Goal: Book appointment/travel/reservation

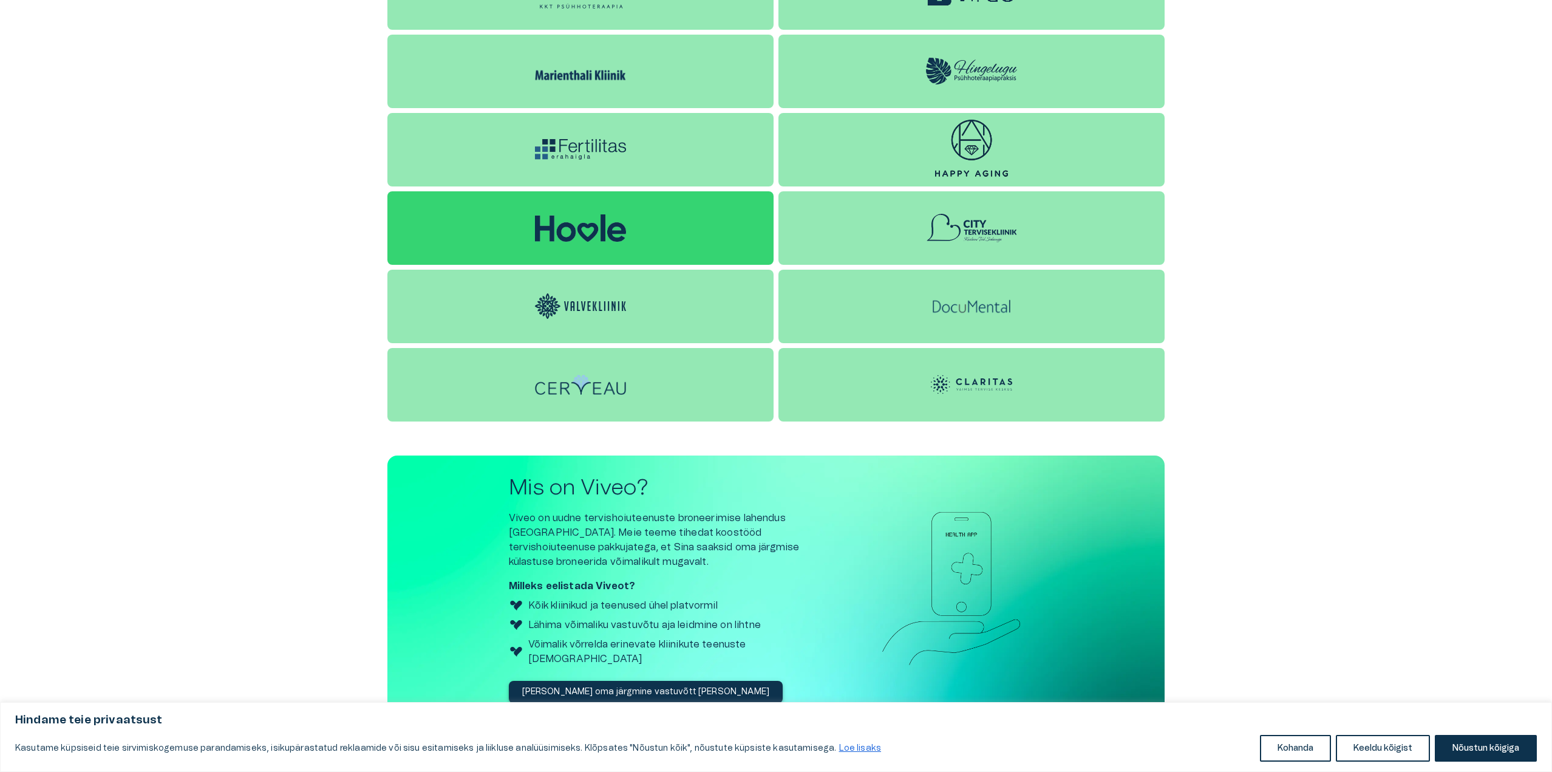
scroll to position [1314, 0]
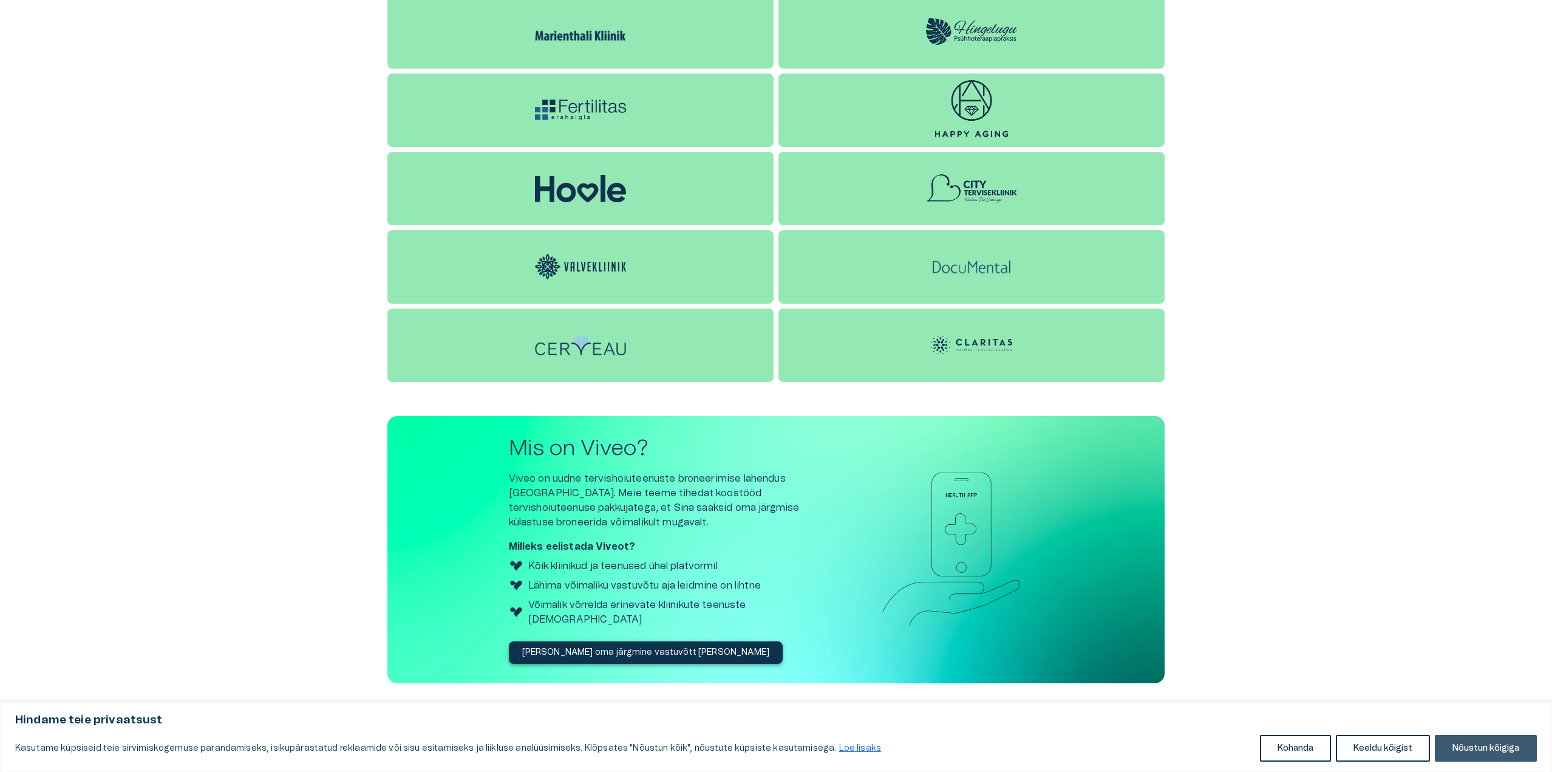
click at [1497, 747] on button "Nõustun kõigiga" at bounding box center [1485, 748] width 102 height 27
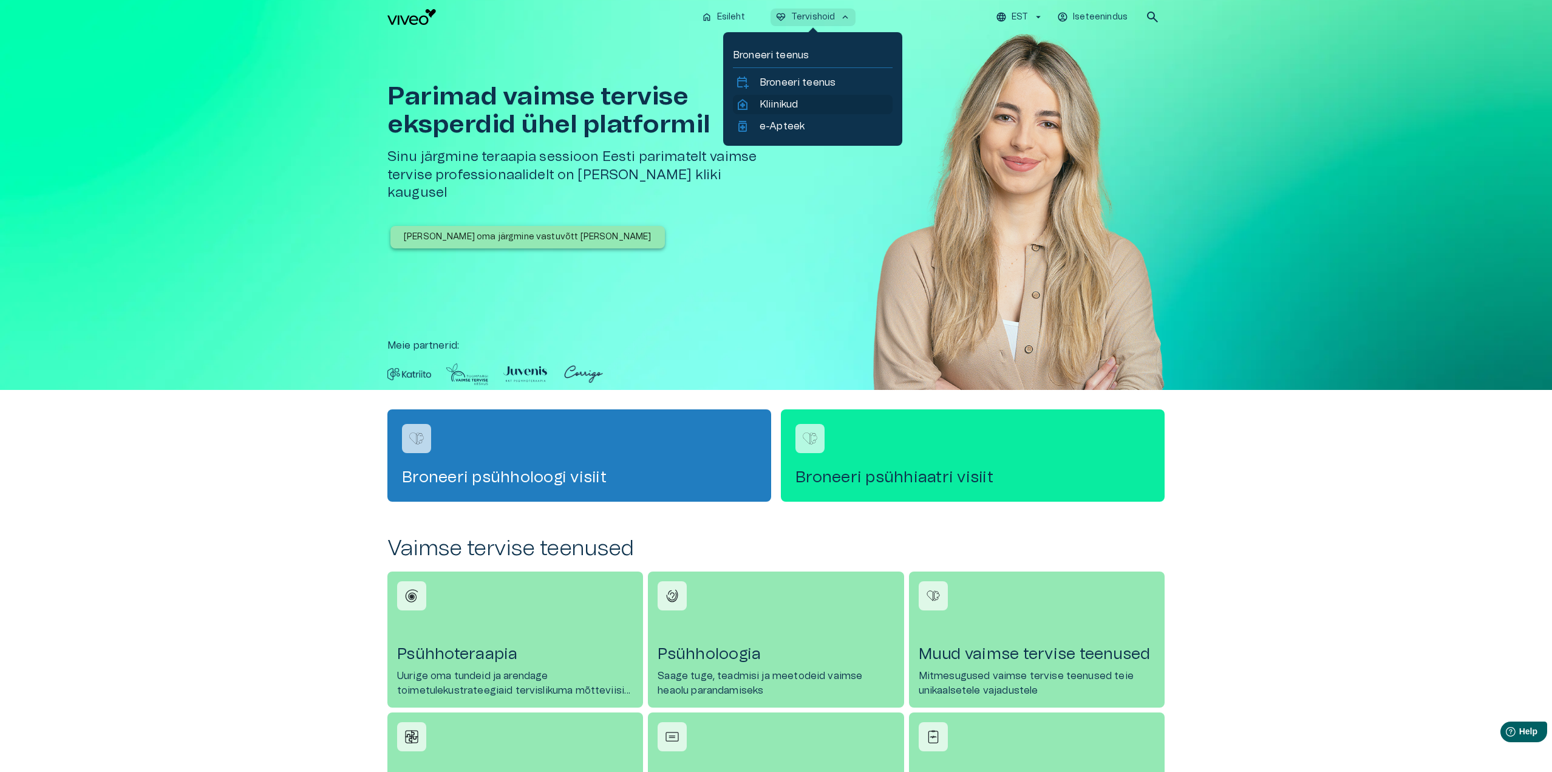
click at [788, 98] on p "Kliinikud" at bounding box center [778, 104] width 38 height 15
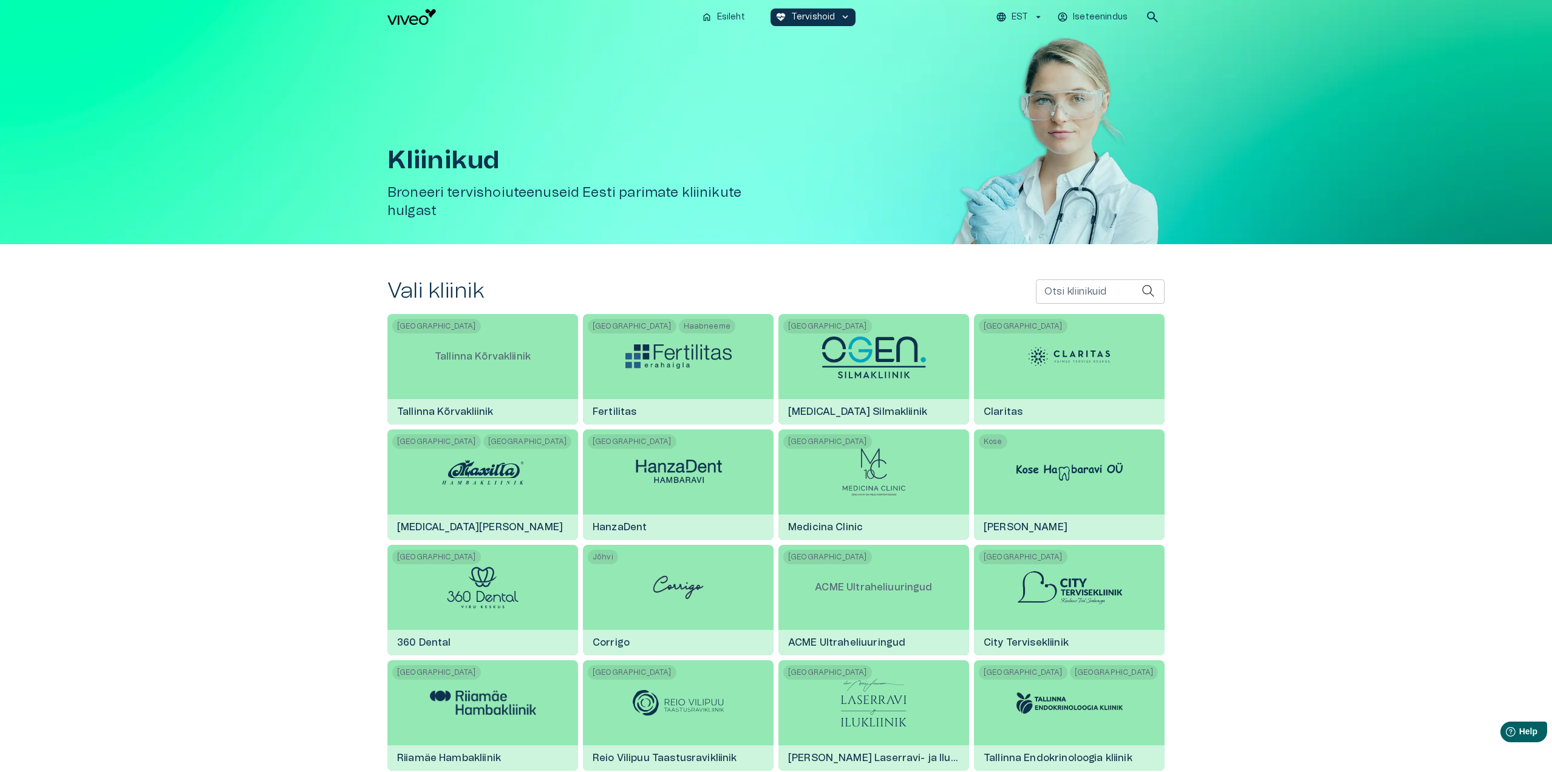
click at [752, 21] on div "home Esileht [MEDICAL_DATA]_heart Tervishoid keyboard_arrow_down" at bounding box center [776, 17] width 160 height 18
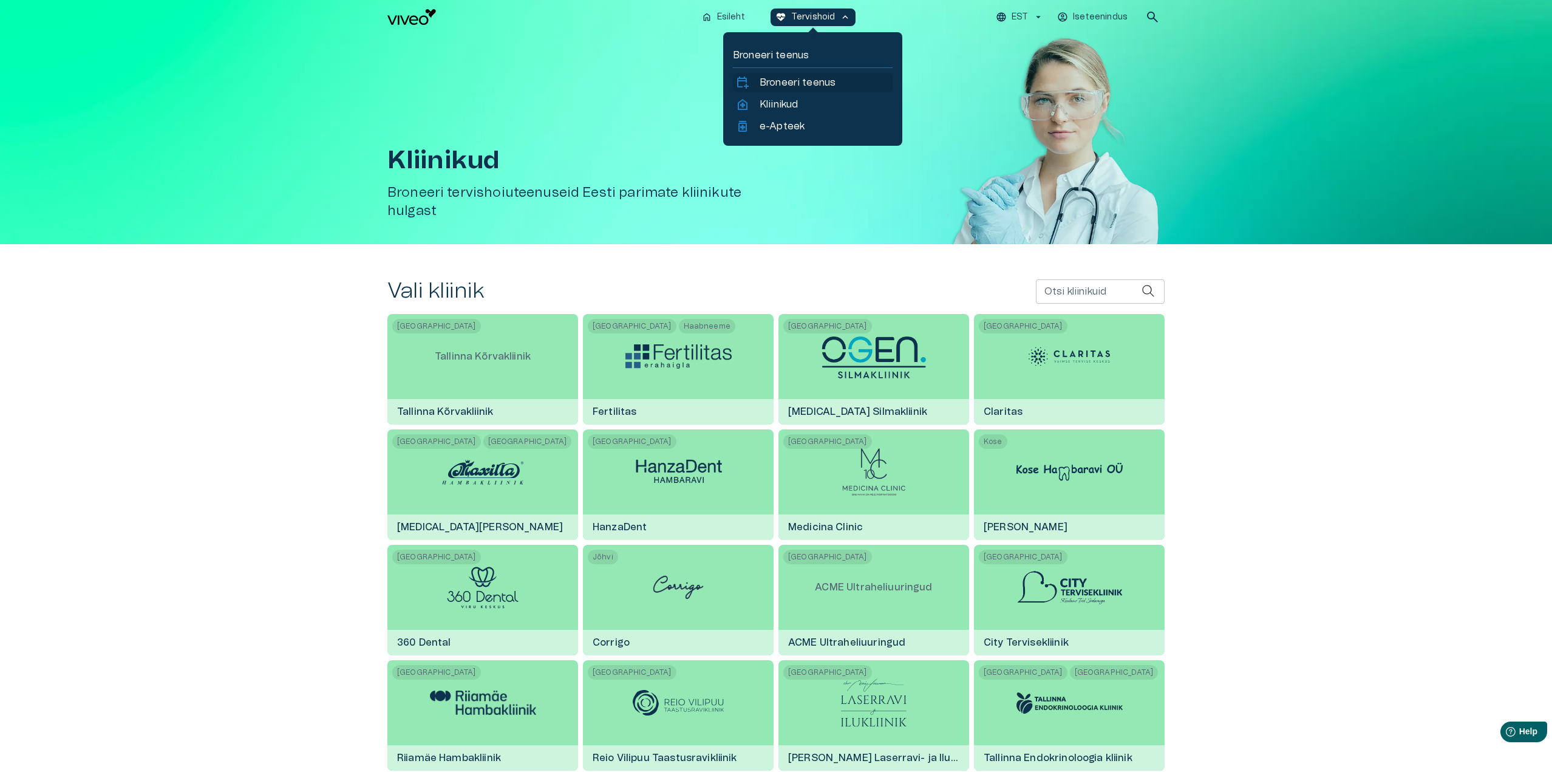
click at [814, 78] on p "Broneeri teenus" at bounding box center [797, 82] width 76 height 15
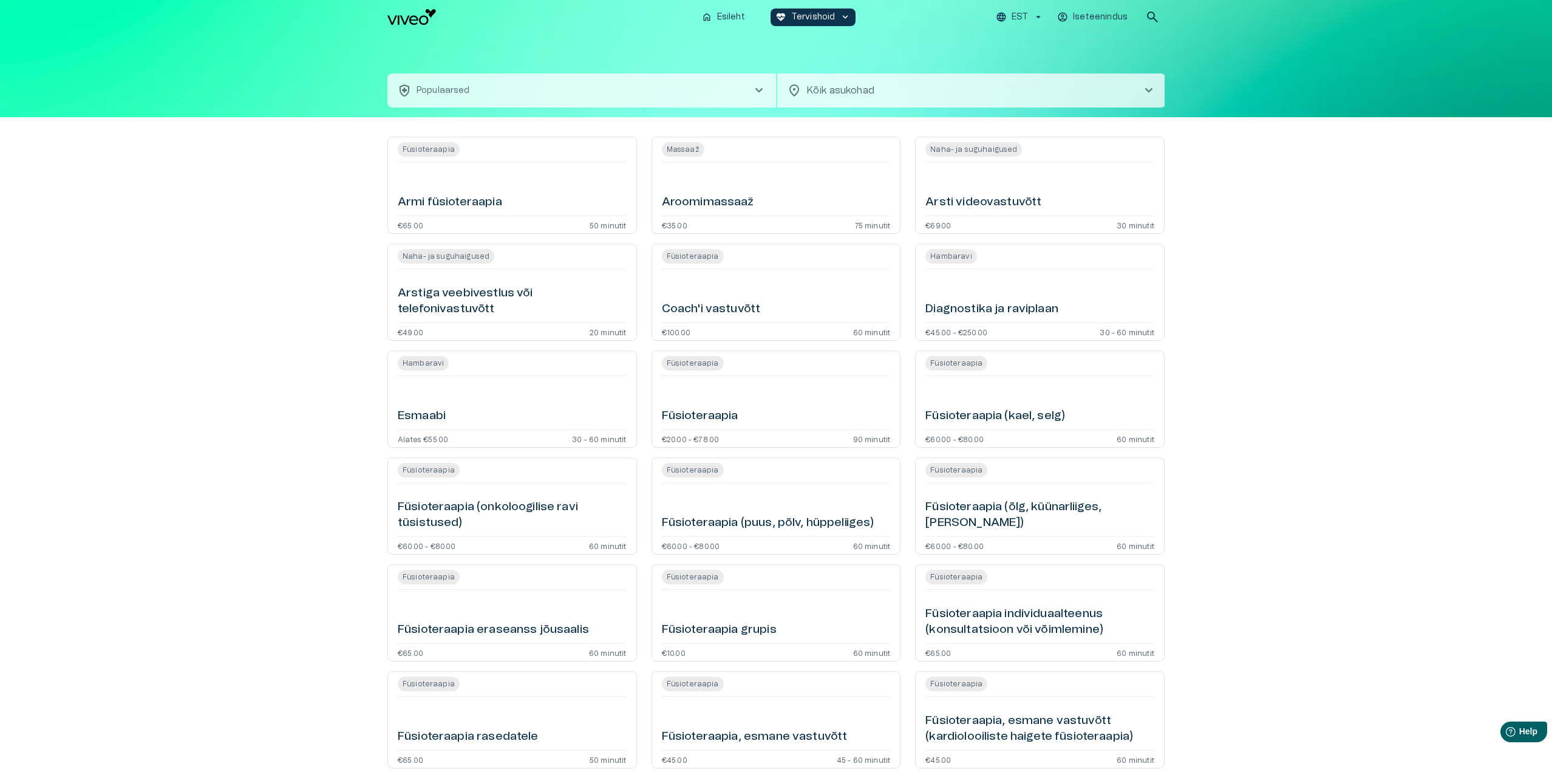
click at [424, 27] on div "home Esileht ecg_heart Tervishoid keyboard_arrow_down EST Iseteenindus search" at bounding box center [775, 17] width 777 height 24
click at [420, 20] on img "Navigate to homepage" at bounding box center [411, 17] width 49 height 16
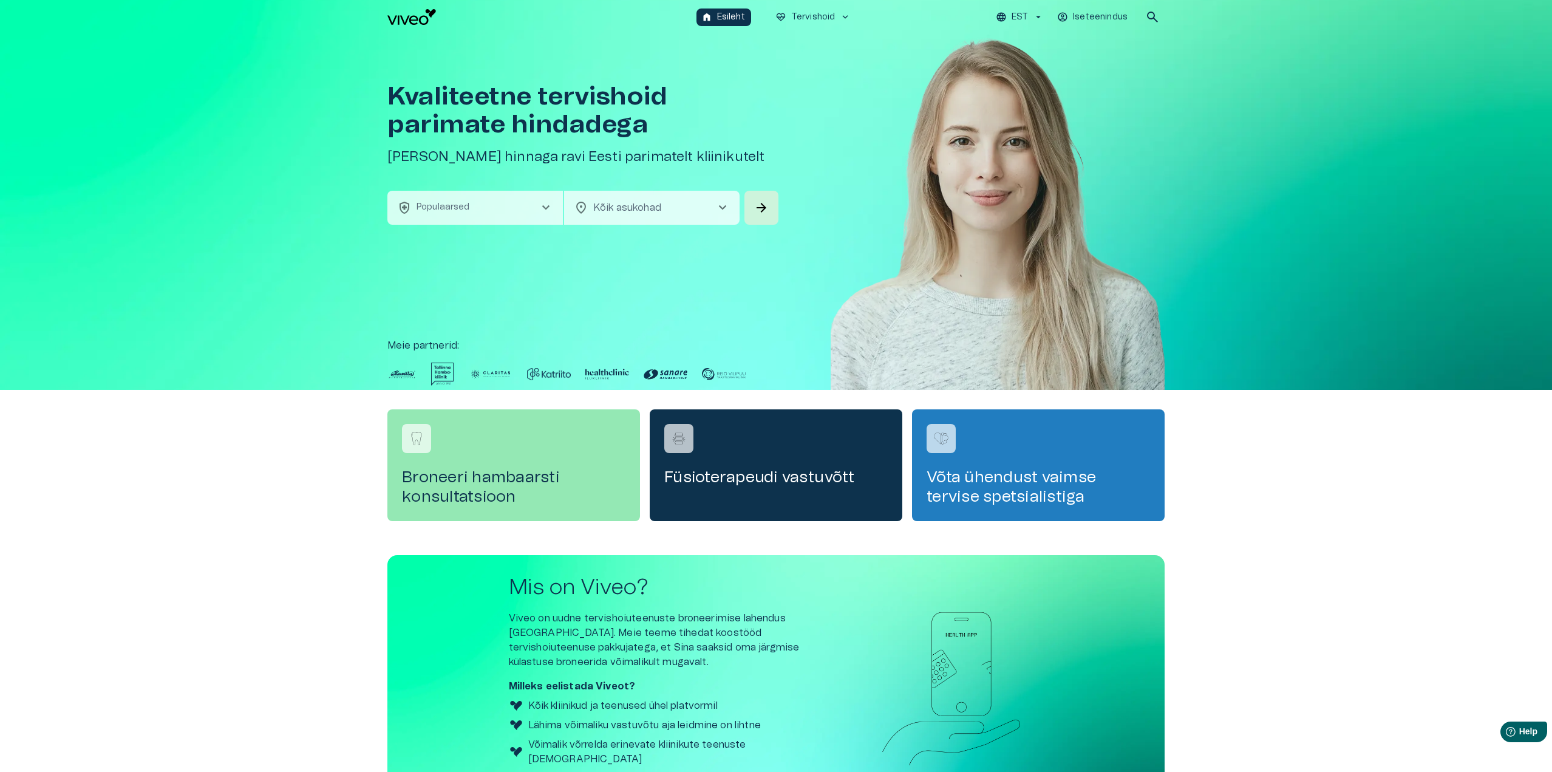
click at [501, 207] on button "health_and_safety Populaarsed chevron_right" at bounding box center [474, 208] width 175 height 34
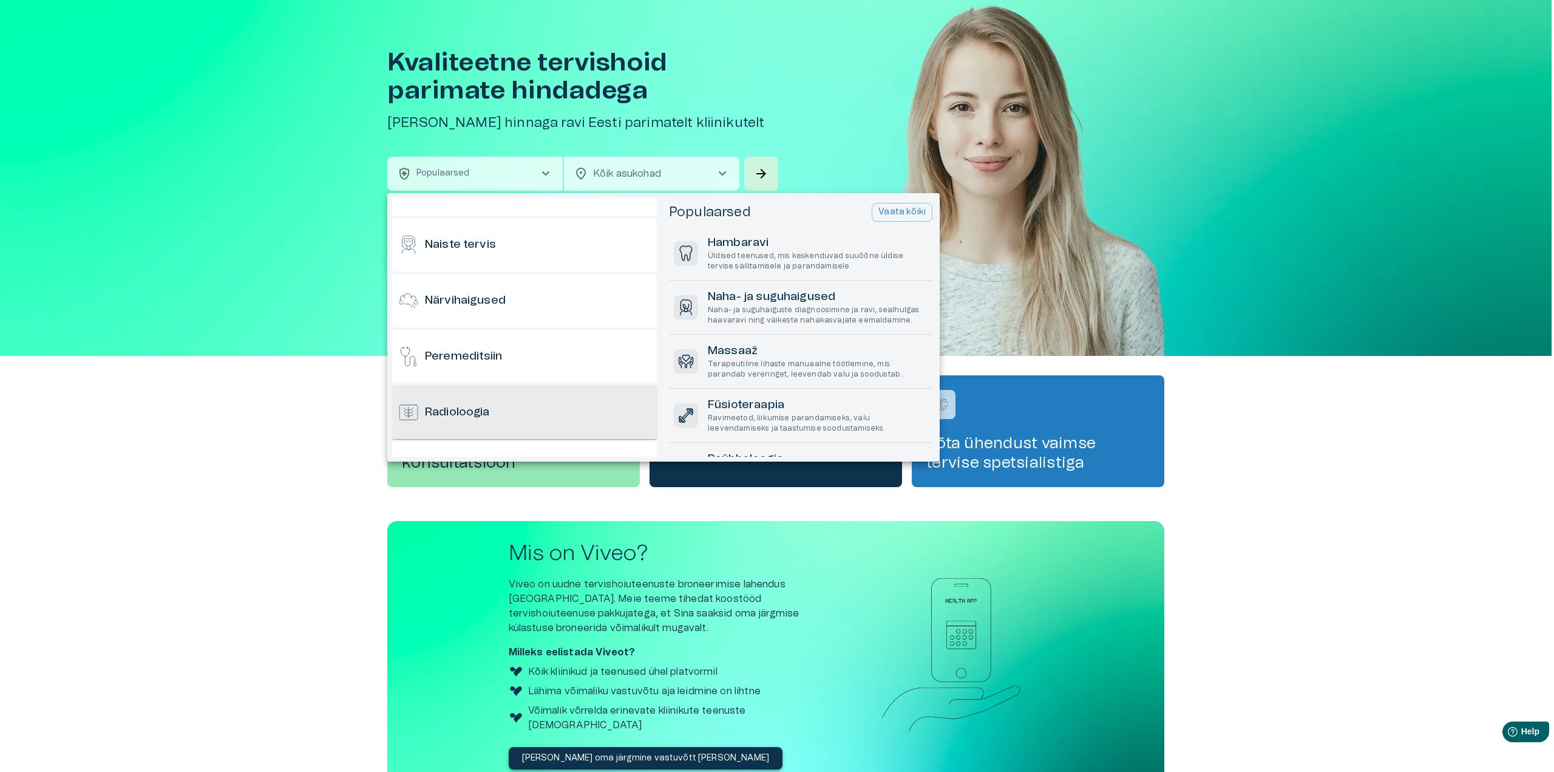
scroll to position [668, 0]
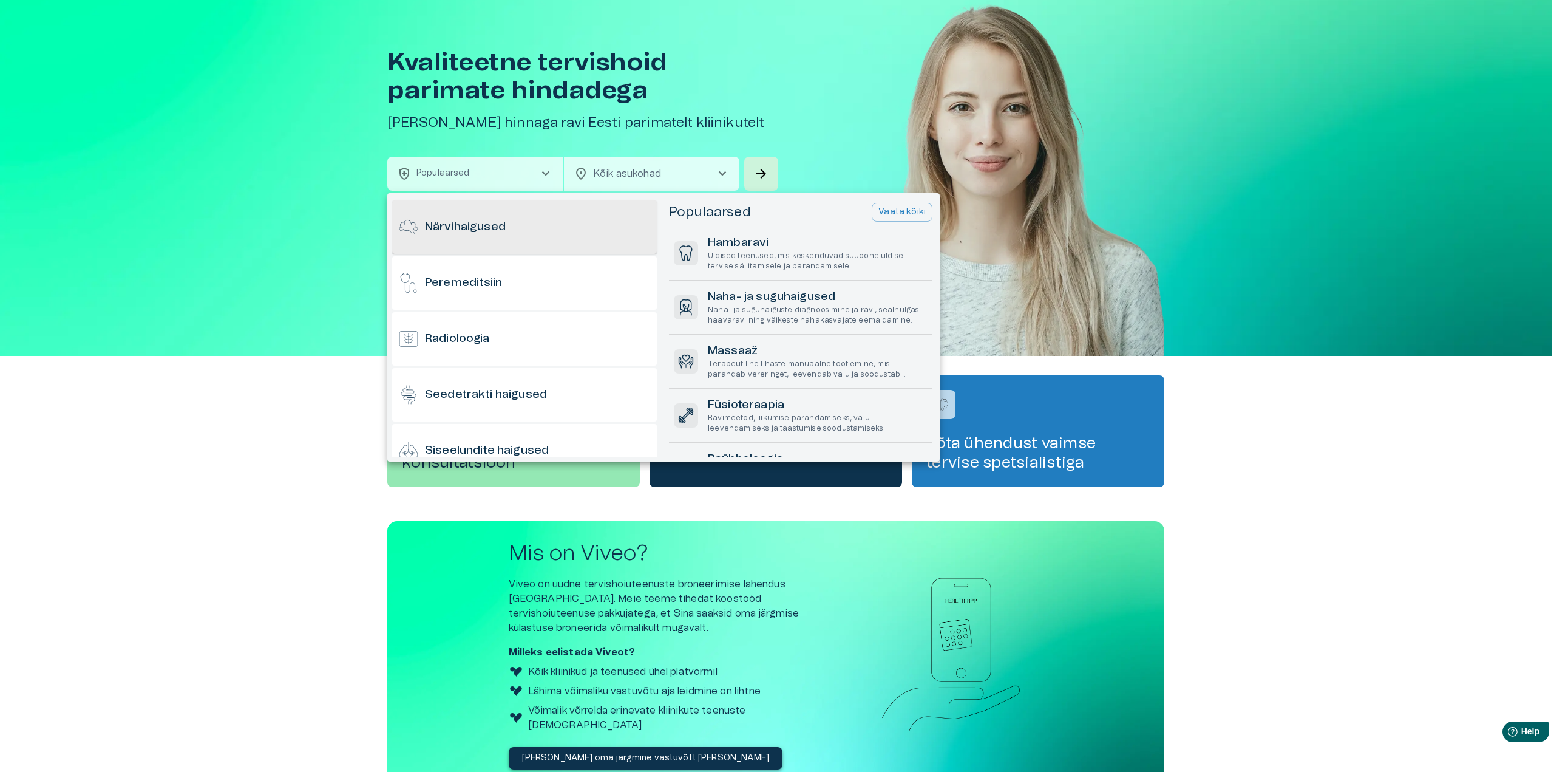
click at [489, 223] on h6 "Närvihaigused" at bounding box center [465, 227] width 81 height 16
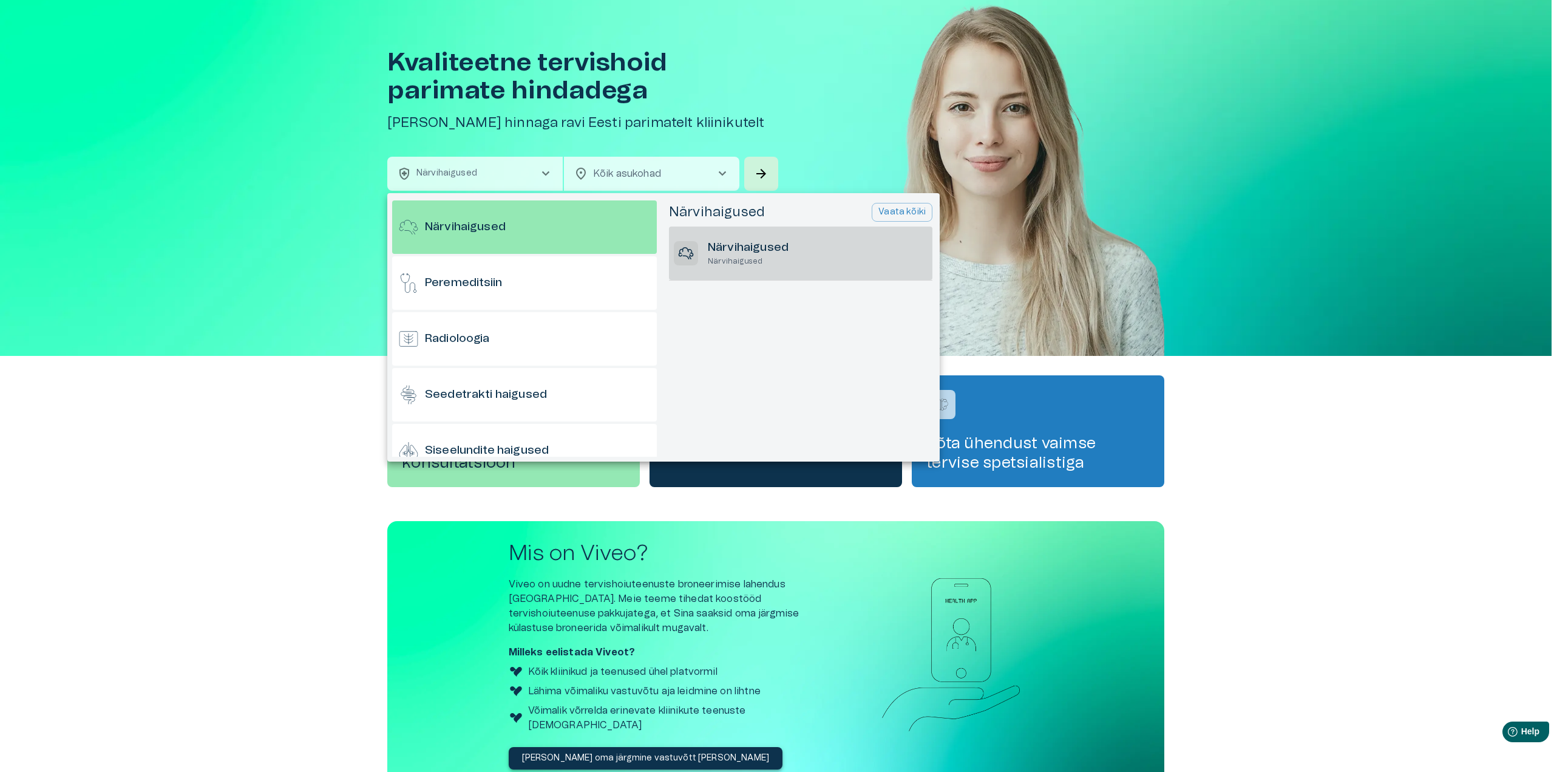
click at [761, 243] on h6 "Närvihaigused" at bounding box center [748, 248] width 81 height 16
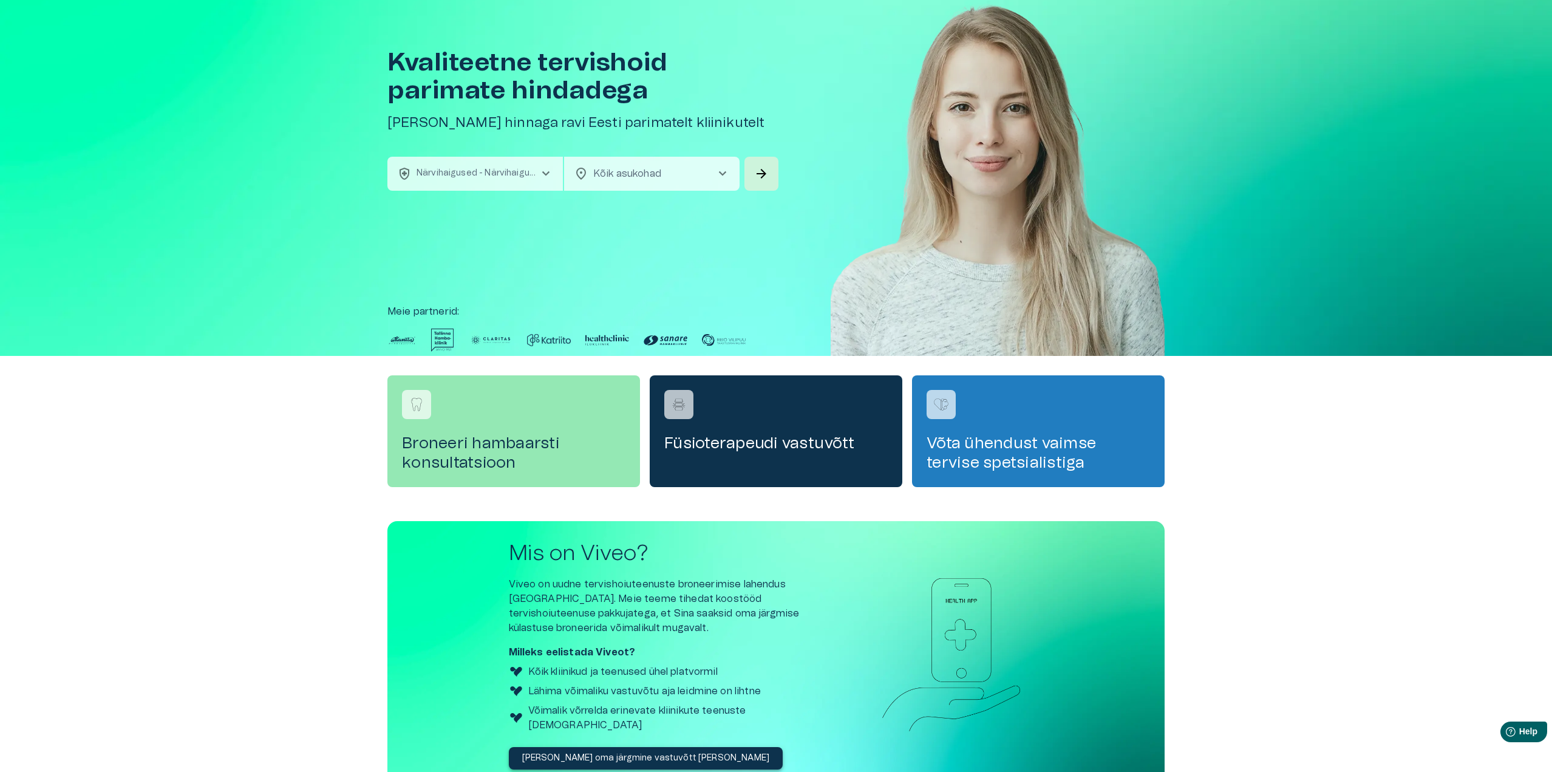
click at [469, 174] on p "Närvihaigused - Närvihaigused" at bounding box center [477, 173] width 122 height 13
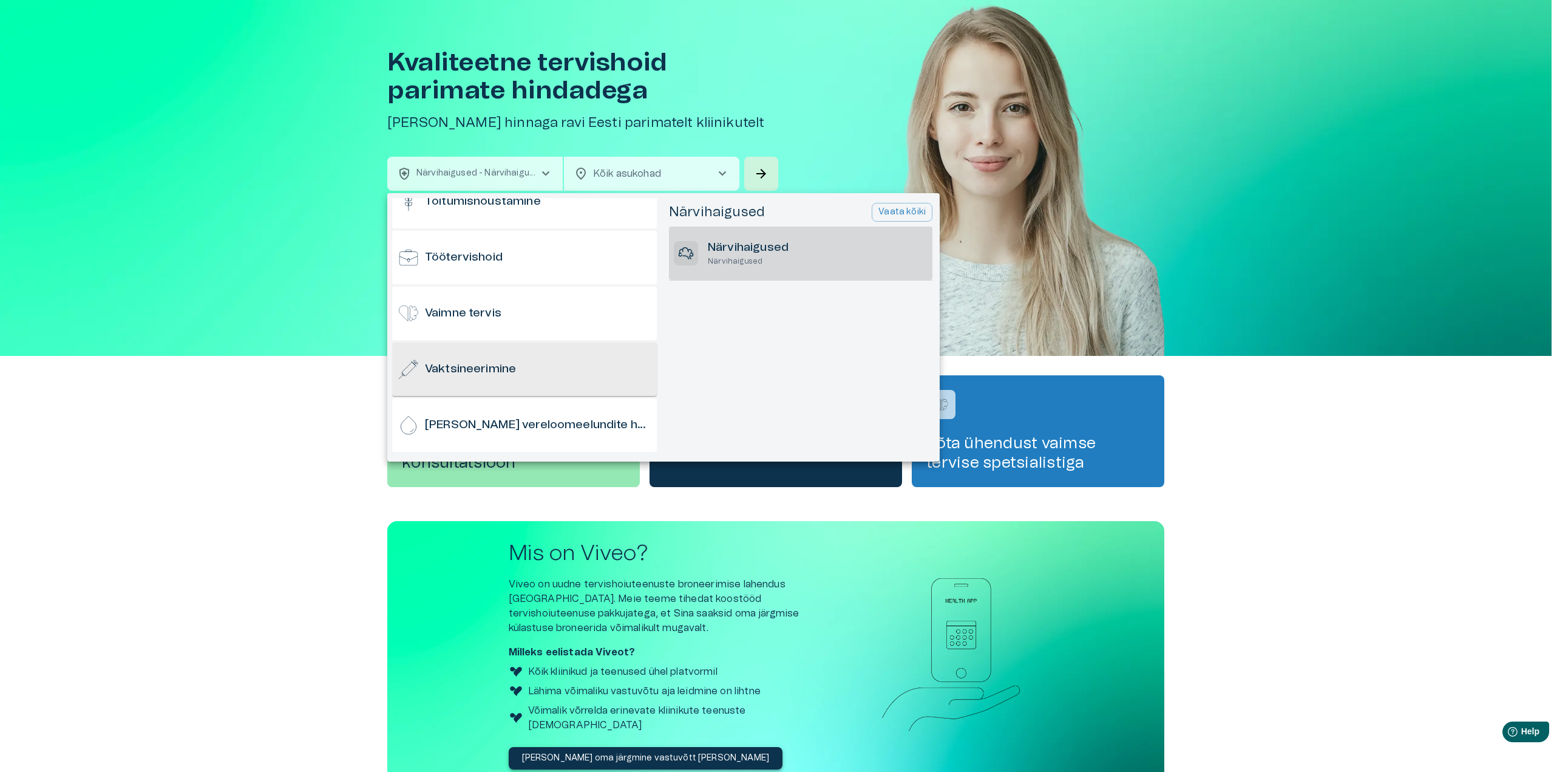
scroll to position [1075, 0]
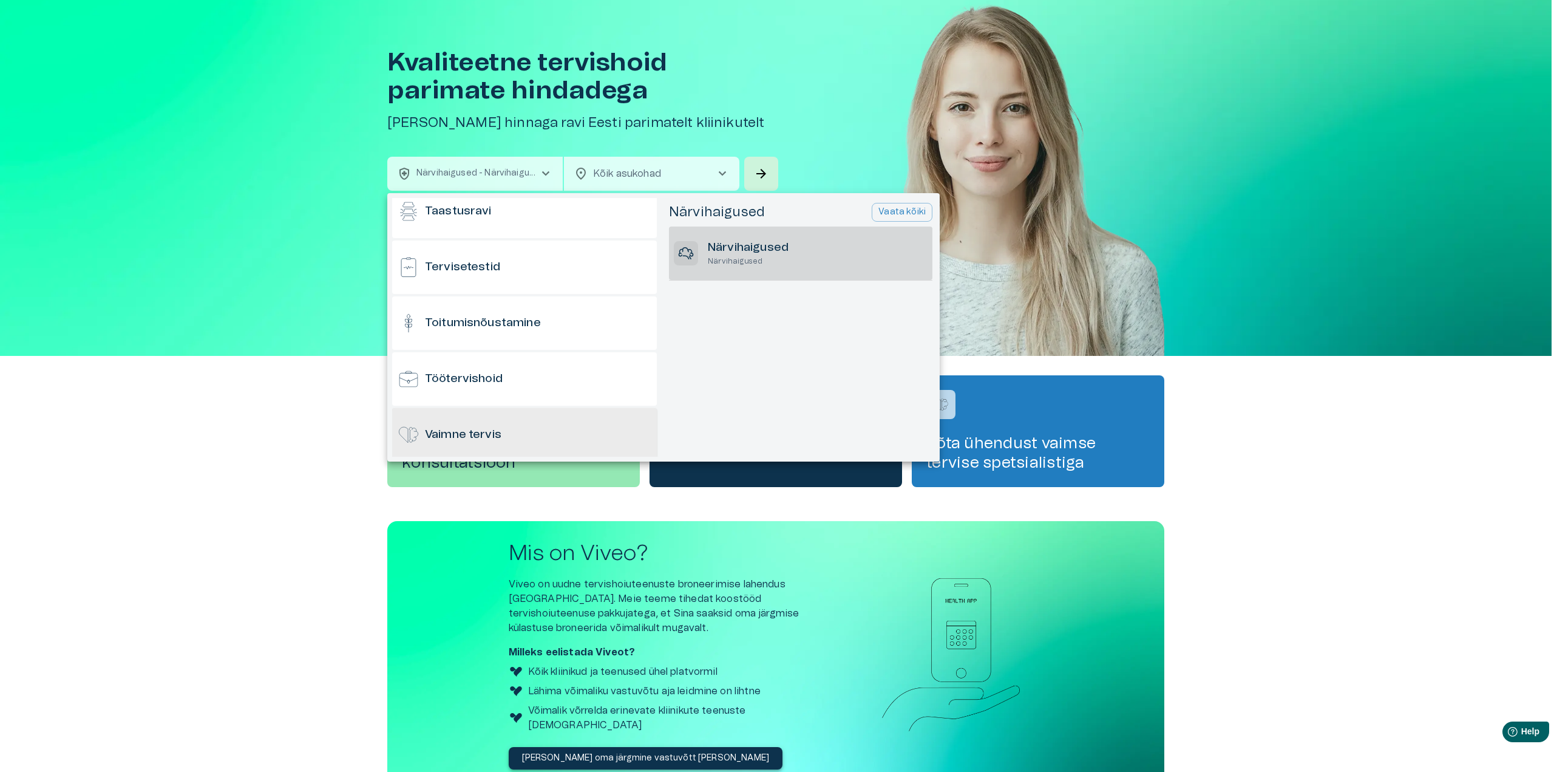
click at [491, 438] on h6 "Vaimne tervis" at bounding box center [463, 435] width 76 height 16
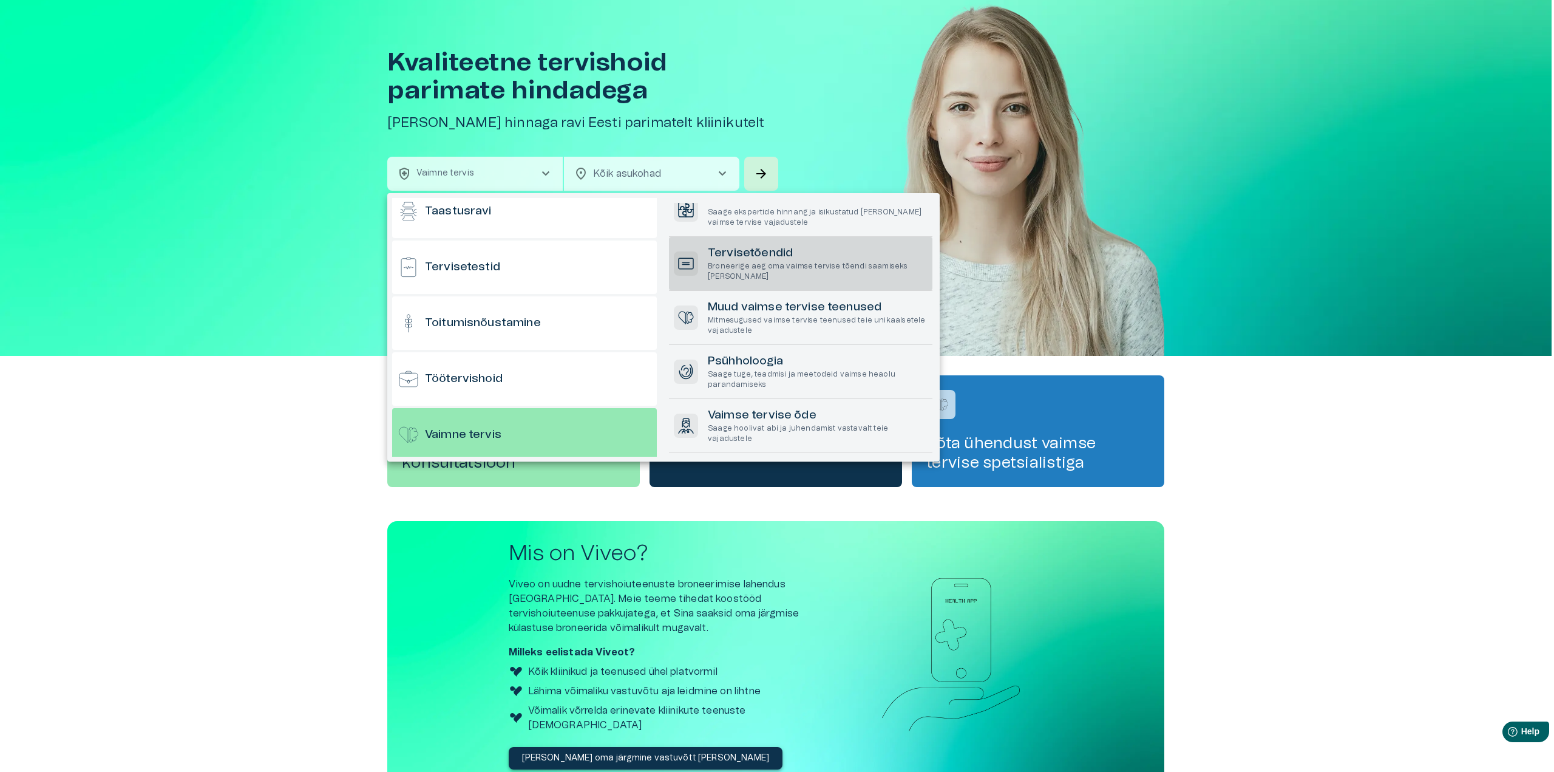
scroll to position [0, 0]
